Goal: Task Accomplishment & Management: Manage account settings

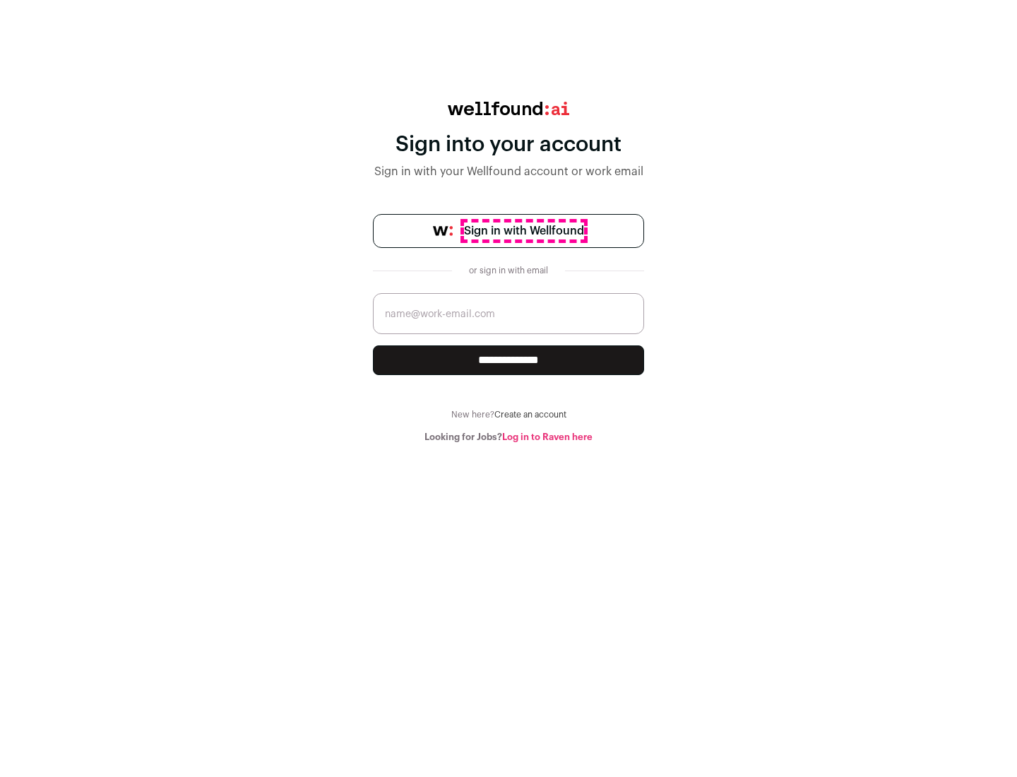
click at [523, 231] on span "Sign in with Wellfound" at bounding box center [524, 230] width 120 height 17
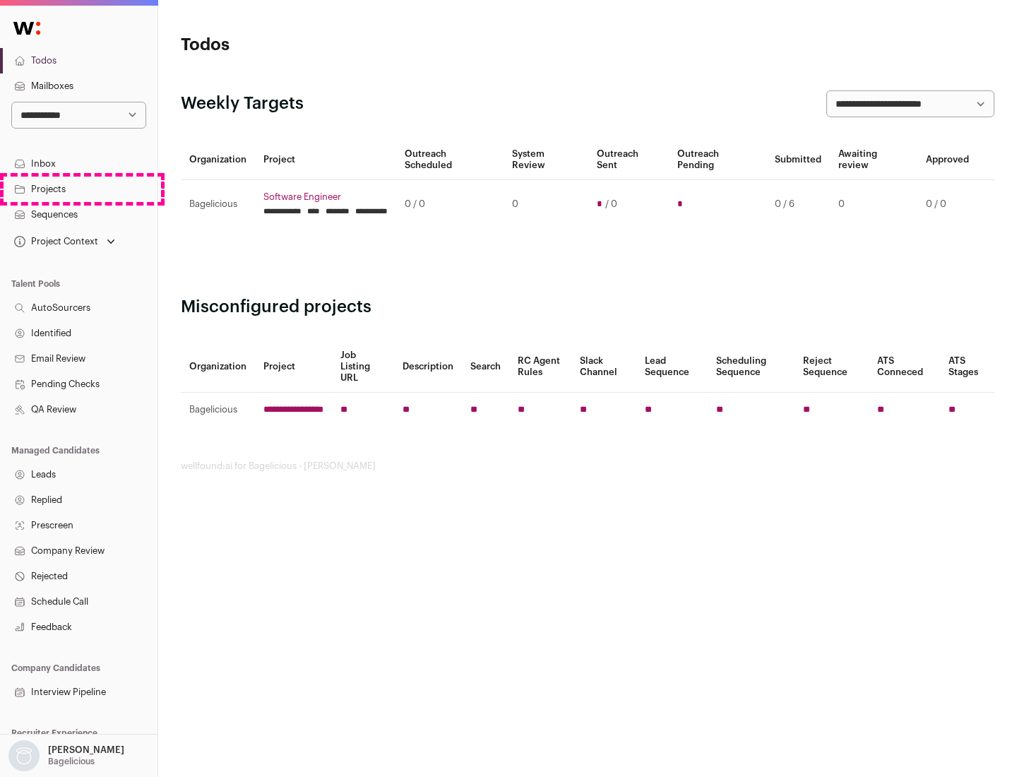
click at [78, 188] on link "Projects" at bounding box center [78, 188] width 157 height 25
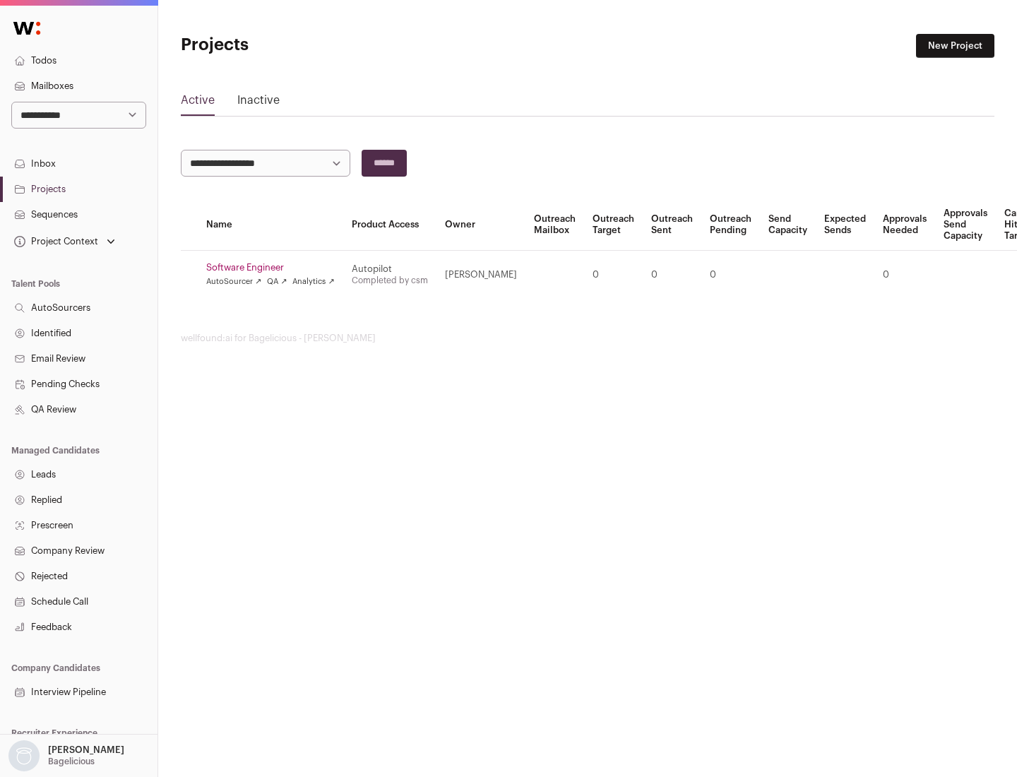
click at [275, 268] on link "Software Engineer" at bounding box center [270, 267] width 128 height 11
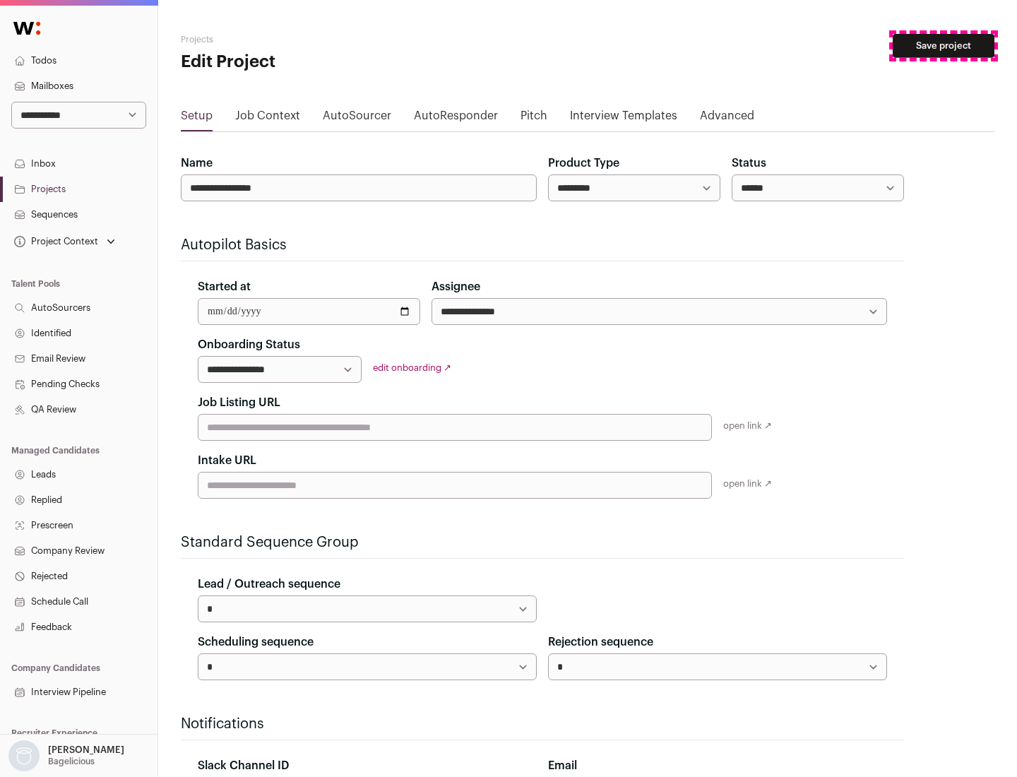
click at [943, 46] on button "Save project" at bounding box center [943, 46] width 102 height 24
